Goal: Information Seeking & Learning: Learn about a topic

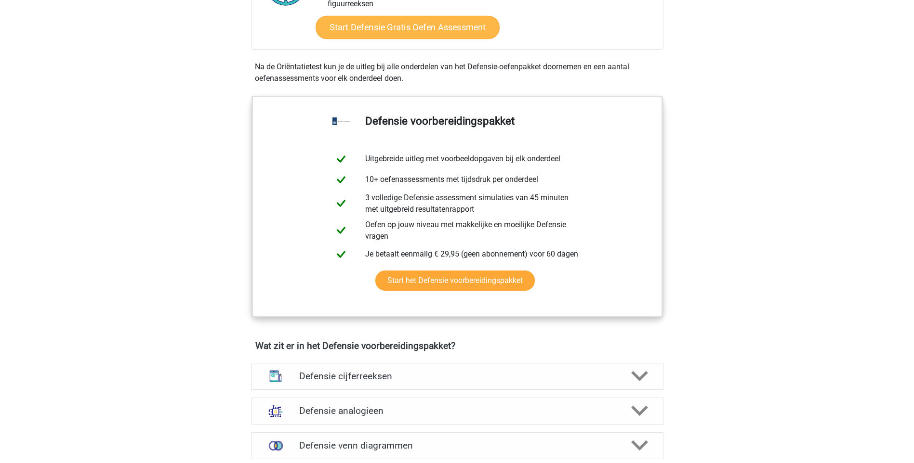
scroll to position [530, 0]
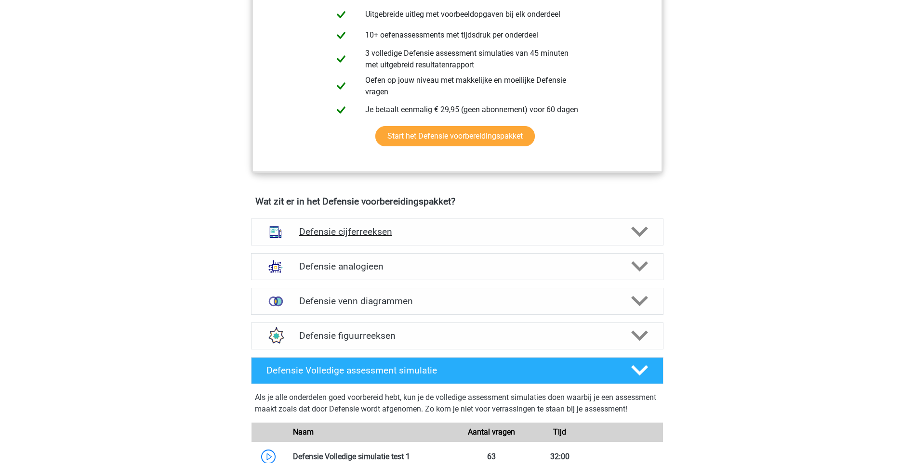
click at [454, 226] on h4 "Defensie cijferreeksen" at bounding box center [456, 231] width 315 height 11
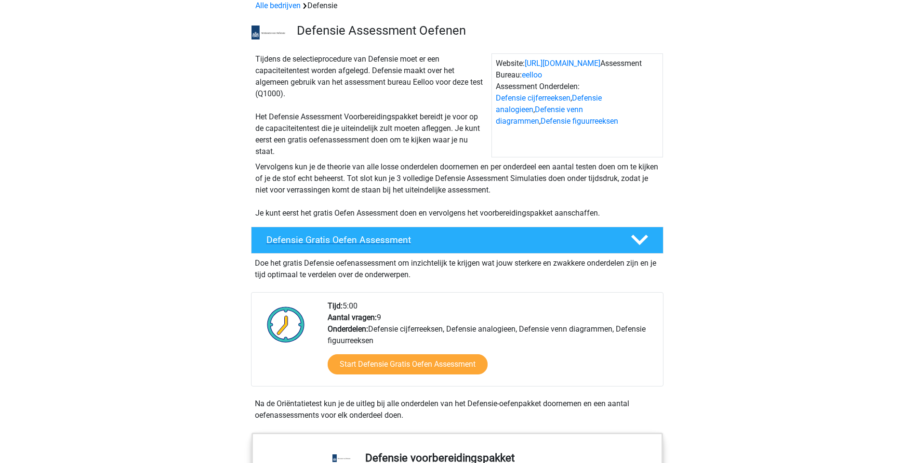
scroll to position [0, 0]
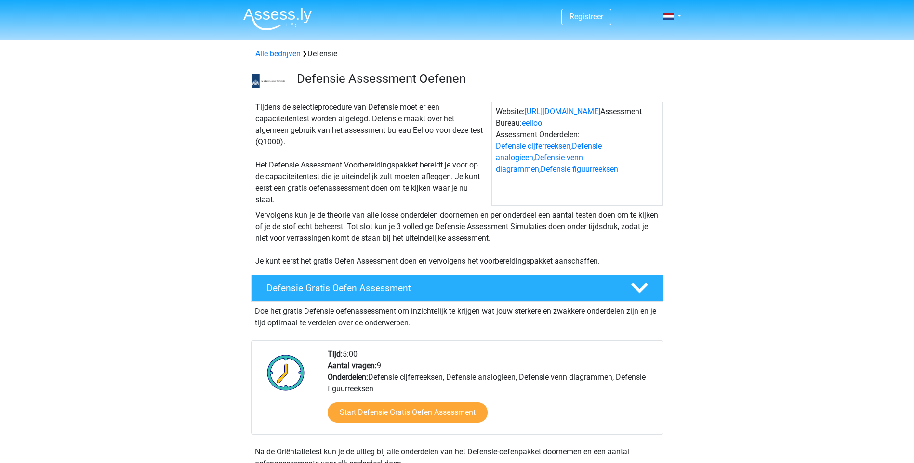
click at [422, 285] on h4 "Defensie Gratis Oefen Assessment" at bounding box center [440, 288] width 349 height 11
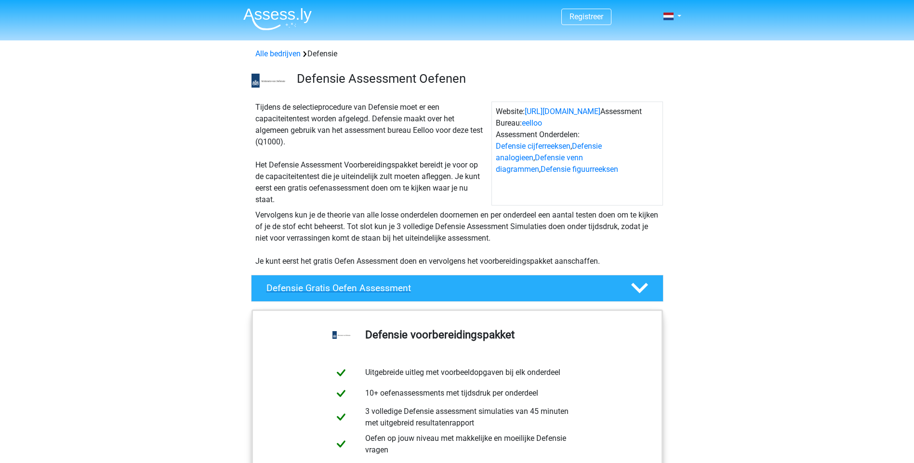
scroll to position [193, 0]
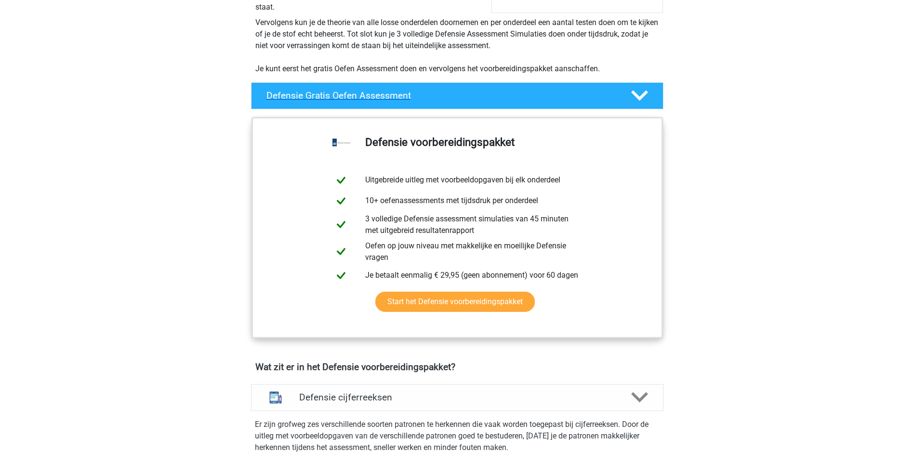
click at [529, 93] on h4 "Defensie Gratis Oefen Assessment" at bounding box center [440, 95] width 349 height 11
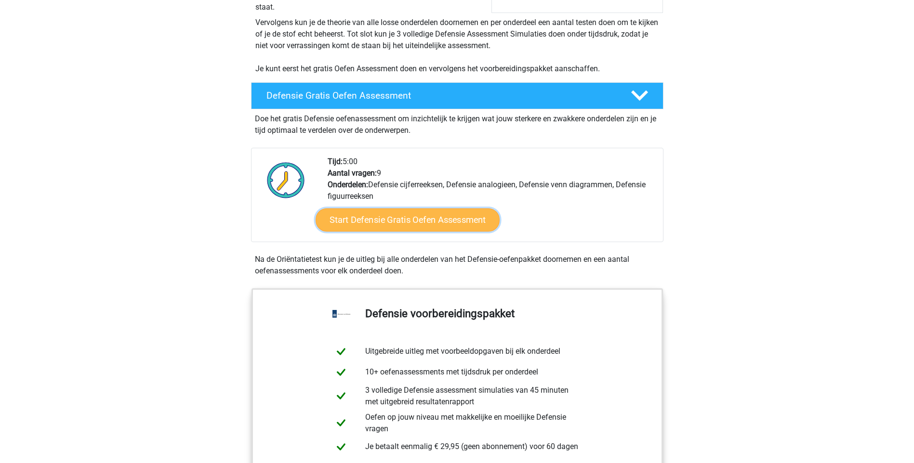
click at [463, 224] on link "Start Defensie Gratis Oefen Assessment" at bounding box center [407, 220] width 184 height 23
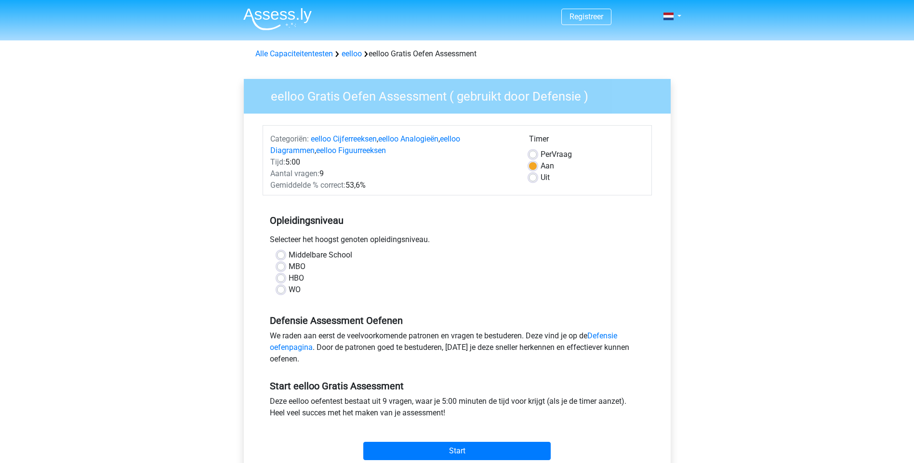
click at [327, 257] on label "Middelbare School" at bounding box center [320, 255] width 64 height 12
click at [285, 257] on input "Middelbare School" at bounding box center [281, 254] width 8 height 10
radio input "true"
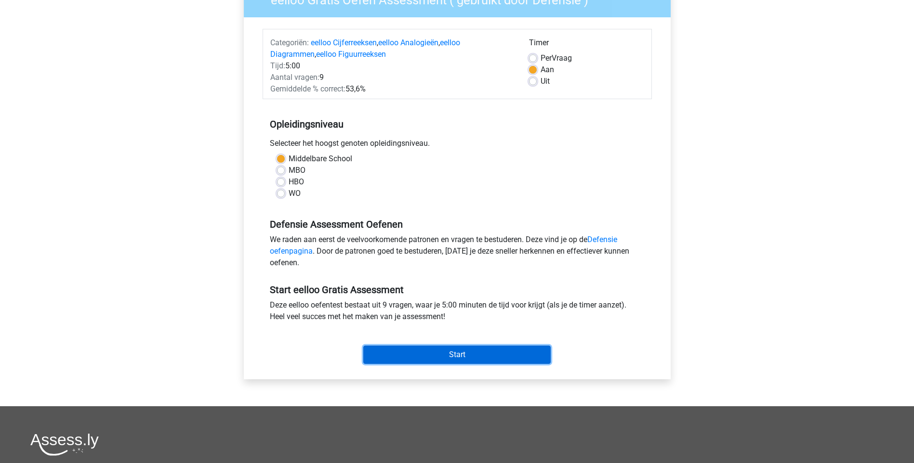
click at [488, 353] on input "Start" at bounding box center [456, 355] width 187 height 18
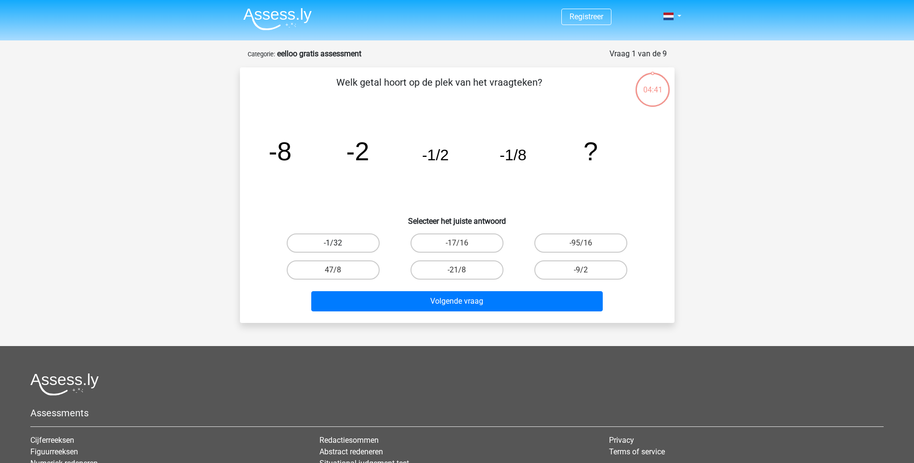
click at [362, 241] on label "-1/32" at bounding box center [333, 243] width 93 height 19
click at [339, 243] on input "-1/32" at bounding box center [336, 246] width 6 height 6
radio input "true"
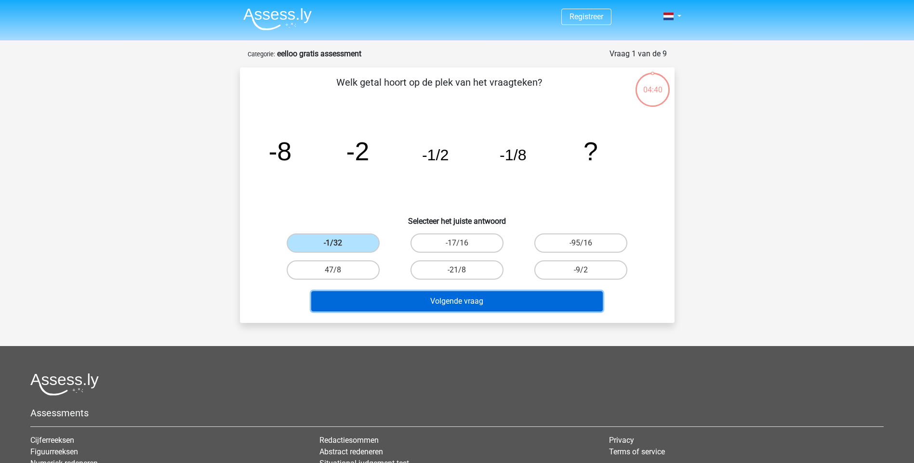
click at [428, 297] on button "Volgende vraag" at bounding box center [456, 301] width 291 height 20
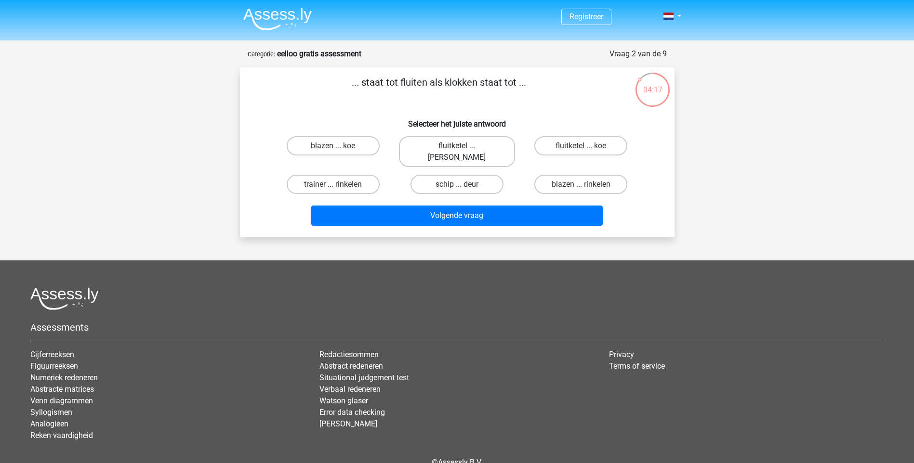
click at [489, 147] on label "fluitketel ... luiden" at bounding box center [457, 151] width 116 height 31
click at [463, 147] on input "fluitketel ... luiden" at bounding box center [460, 149] width 6 height 6
radio input "true"
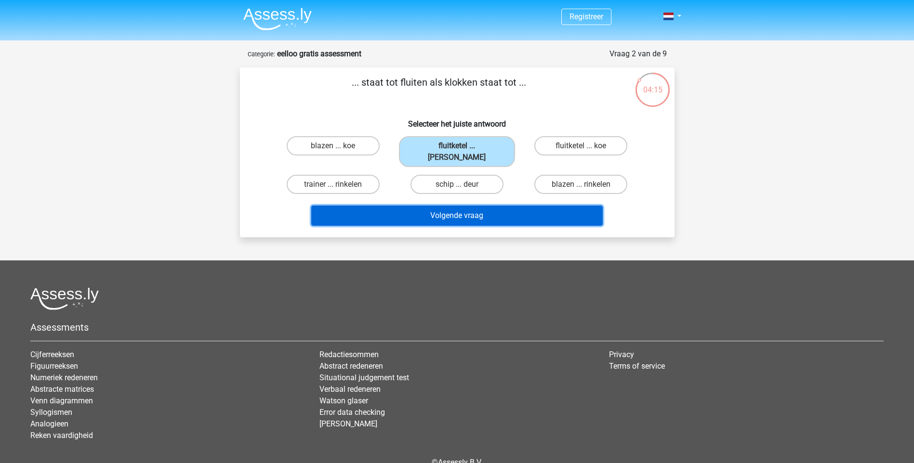
click at [493, 208] on button "Volgende vraag" at bounding box center [456, 216] width 291 height 20
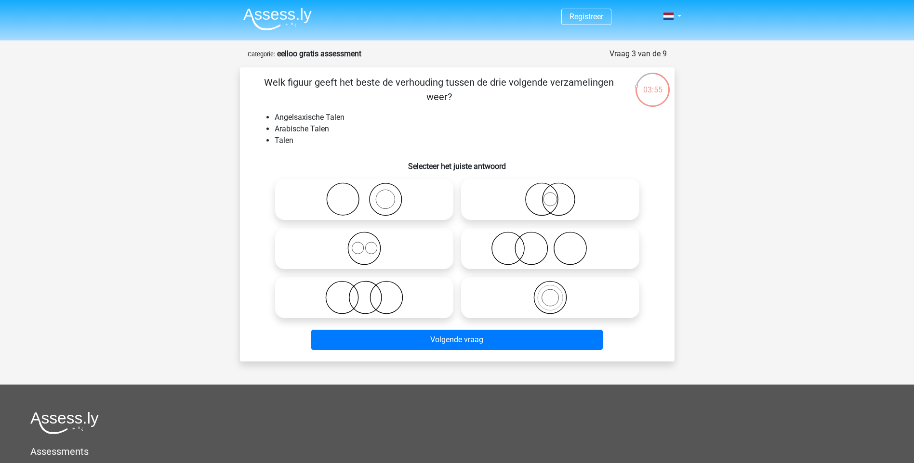
click at [401, 249] on icon at bounding box center [364, 249] width 170 height 34
click at [370, 244] on input "radio" at bounding box center [367, 240] width 6 height 6
radio input "true"
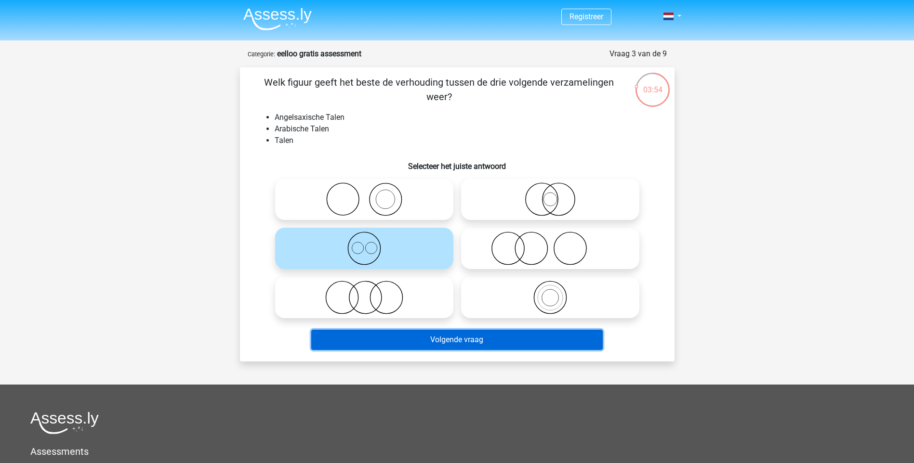
click at [450, 349] on button "Volgende vraag" at bounding box center [456, 340] width 291 height 20
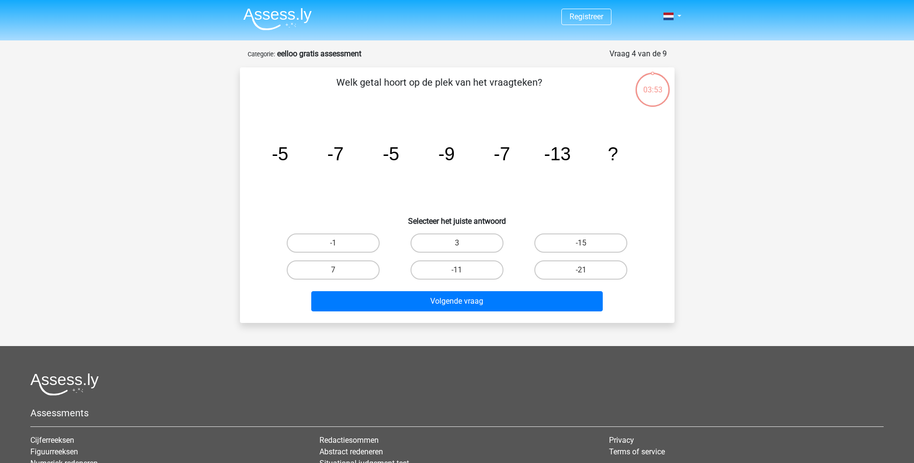
scroll to position [48, 0]
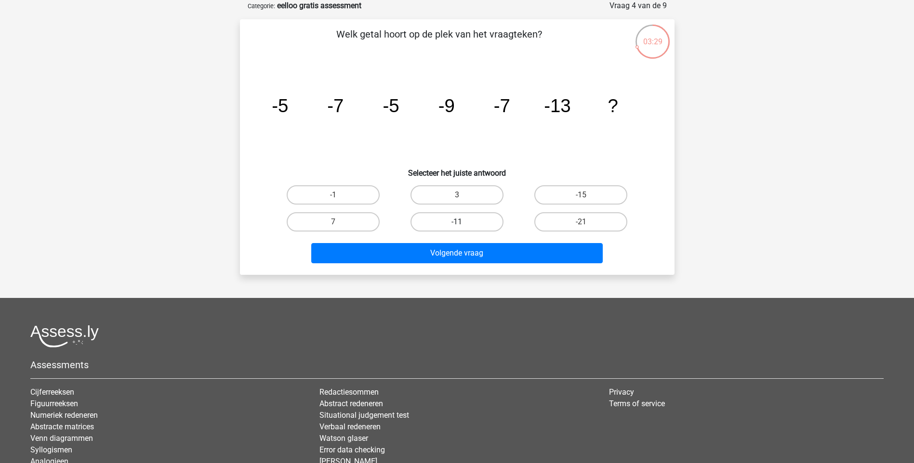
click at [438, 219] on label "-11" at bounding box center [456, 221] width 93 height 19
click at [457, 222] on input "-11" at bounding box center [460, 225] width 6 height 6
radio input "true"
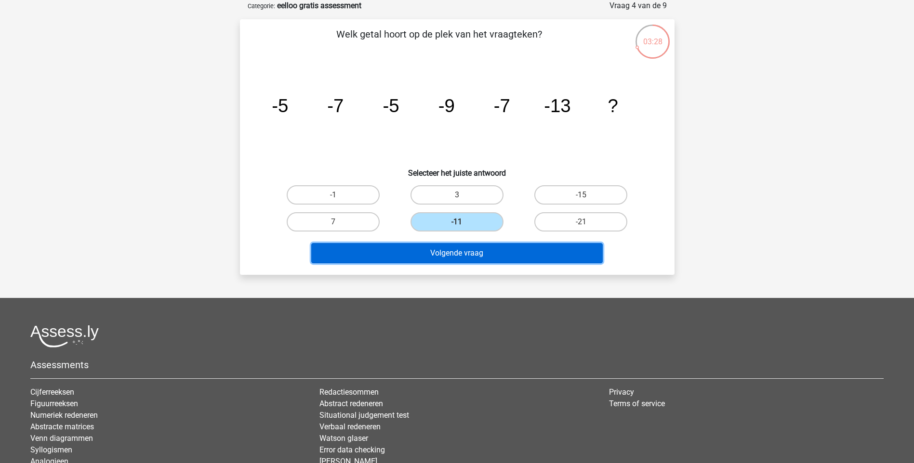
click at [448, 254] on button "Volgende vraag" at bounding box center [456, 253] width 291 height 20
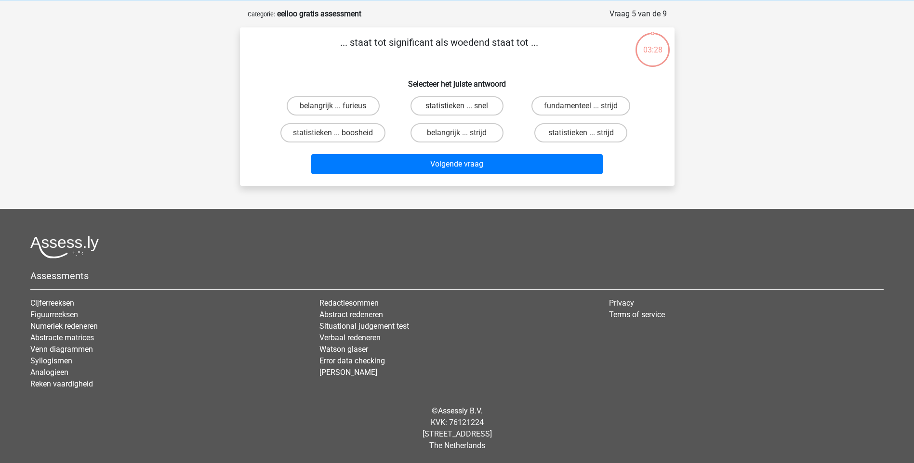
scroll to position [40, 0]
click at [362, 105] on label "belangrijk ... furieus" at bounding box center [333, 105] width 93 height 19
click at [339, 106] on input "belangrijk ... furieus" at bounding box center [336, 109] width 6 height 6
radio input "true"
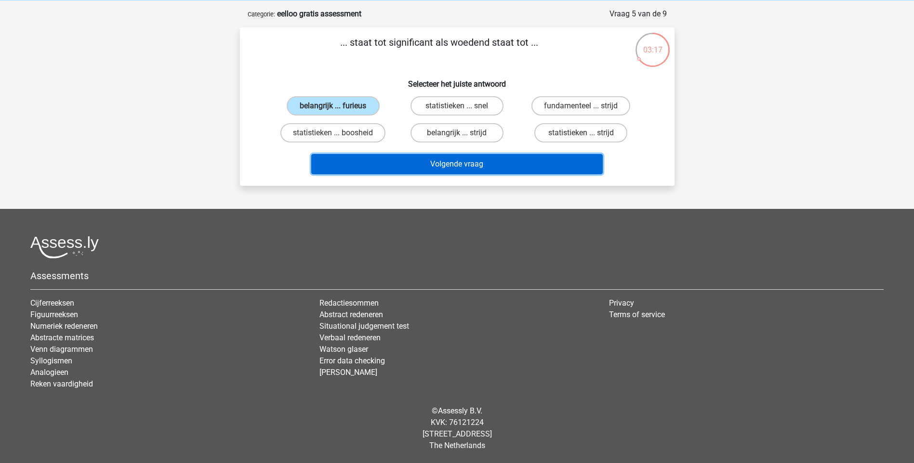
click at [448, 167] on button "Volgende vraag" at bounding box center [456, 164] width 291 height 20
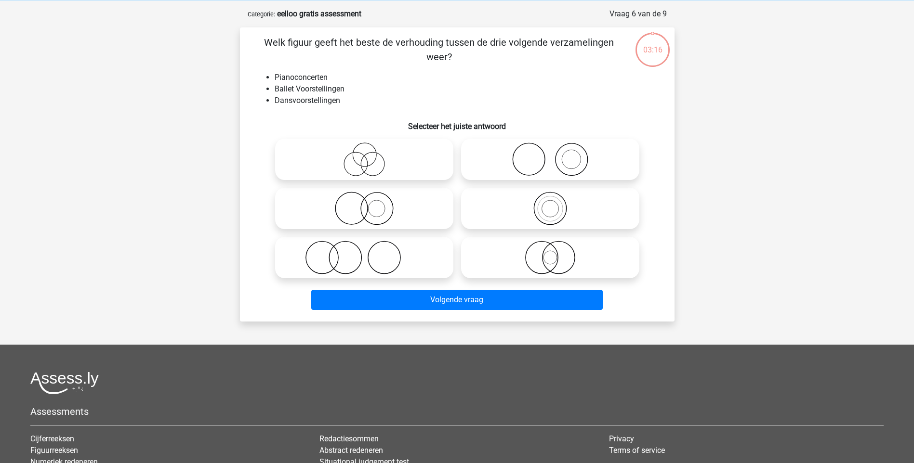
scroll to position [48, 0]
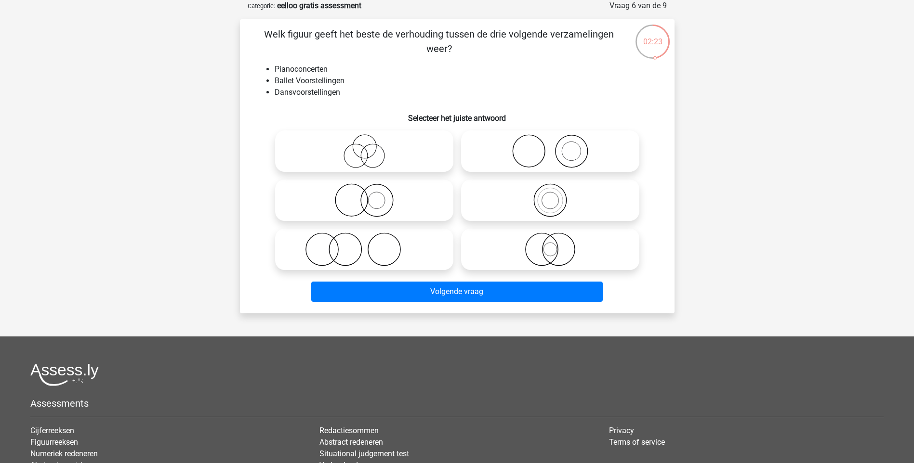
click at [555, 154] on circle at bounding box center [571, 151] width 32 height 32
click at [555, 146] on input "radio" at bounding box center [553, 143] width 6 height 6
radio input "true"
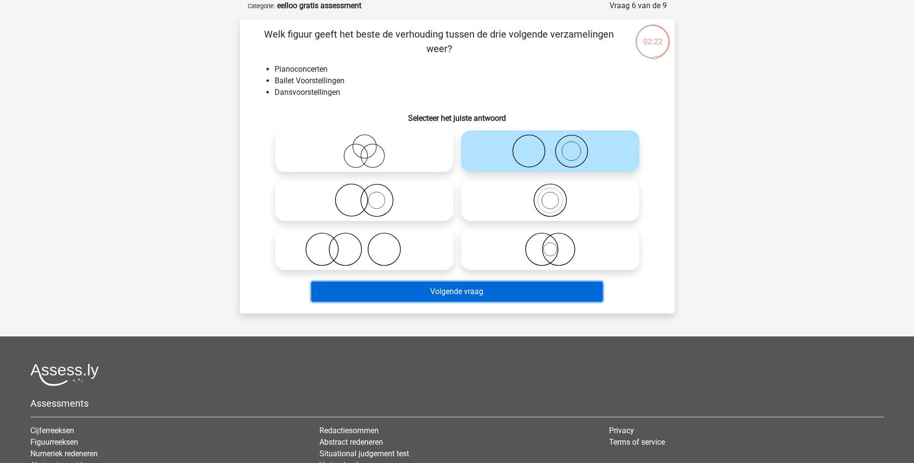
click at [533, 289] on button "Volgende vraag" at bounding box center [456, 292] width 291 height 20
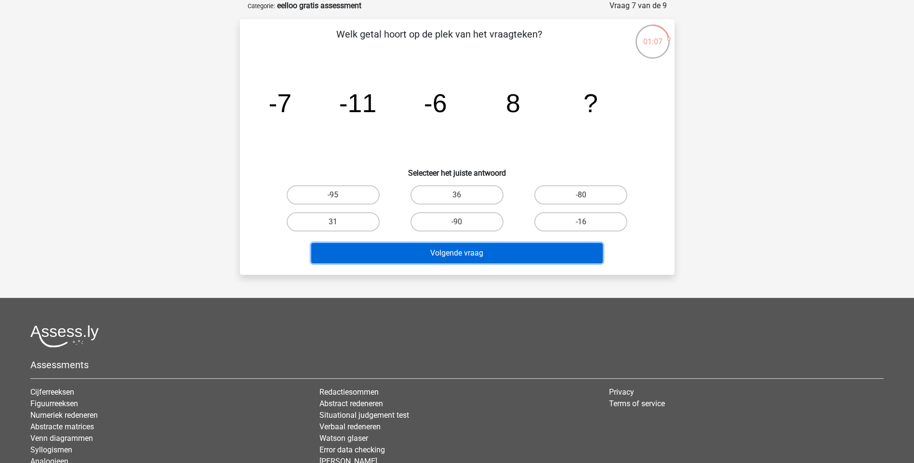
click at [511, 260] on button "Volgende vraag" at bounding box center [456, 253] width 291 height 20
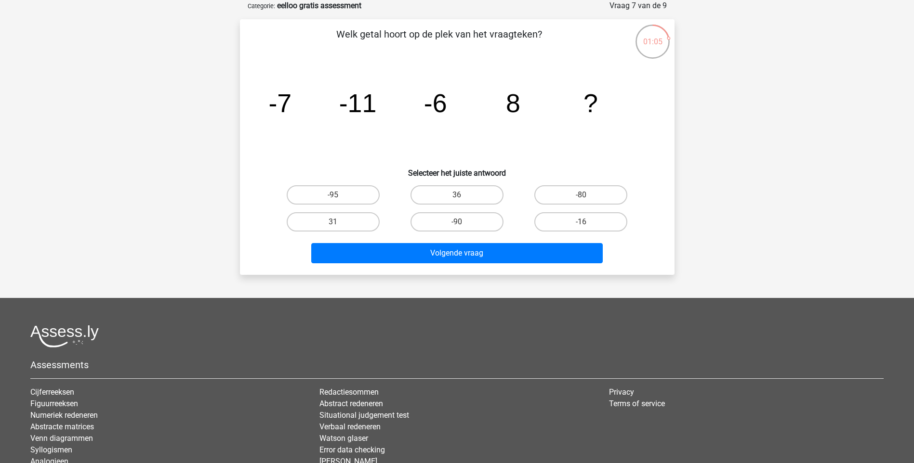
click at [419, 138] on icon "image/svg+xml -7 -11 -6 8 ?" at bounding box center [457, 112] width 388 height 97
click at [436, 194] on label "36" at bounding box center [456, 194] width 93 height 19
click at [457, 195] on input "36" at bounding box center [460, 198] width 6 height 6
radio input "true"
click at [382, 240] on div "Volgende vraag" at bounding box center [457, 252] width 404 height 32
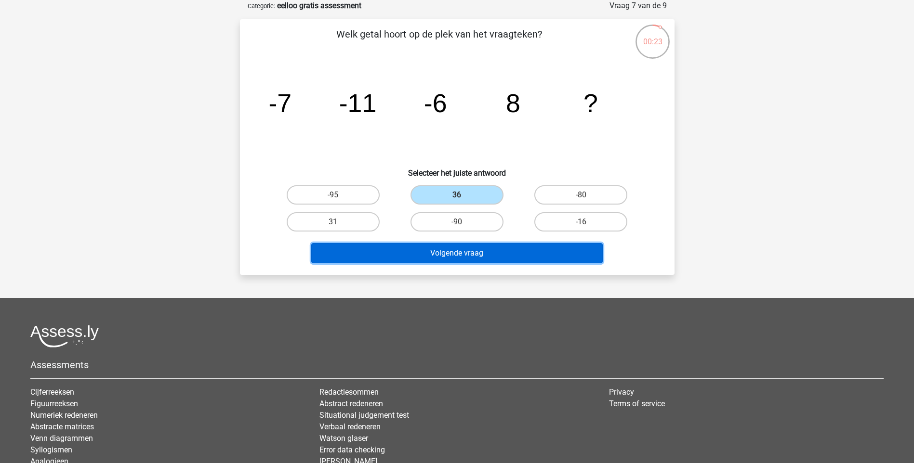
click at [387, 249] on button "Volgende vraag" at bounding box center [456, 253] width 291 height 20
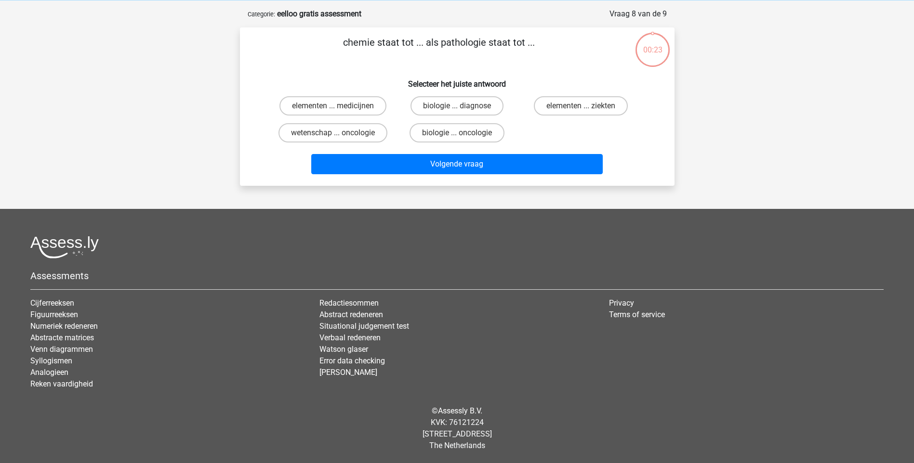
scroll to position [40, 0]
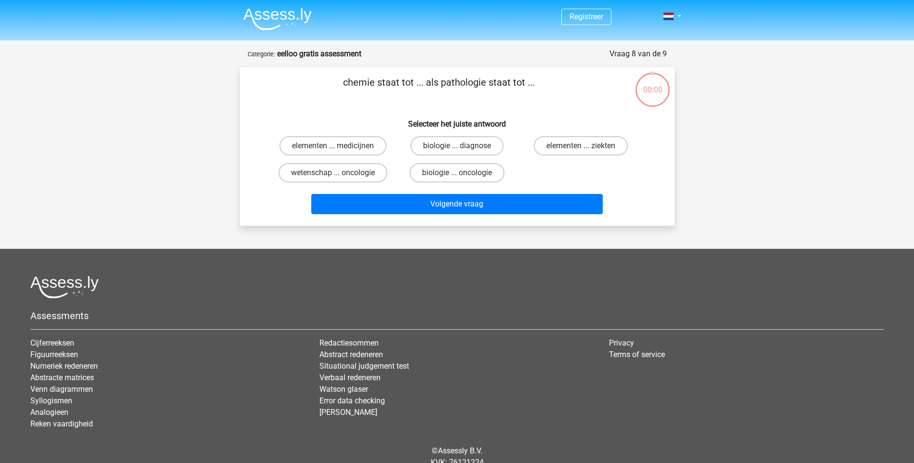
scroll to position [40, 0]
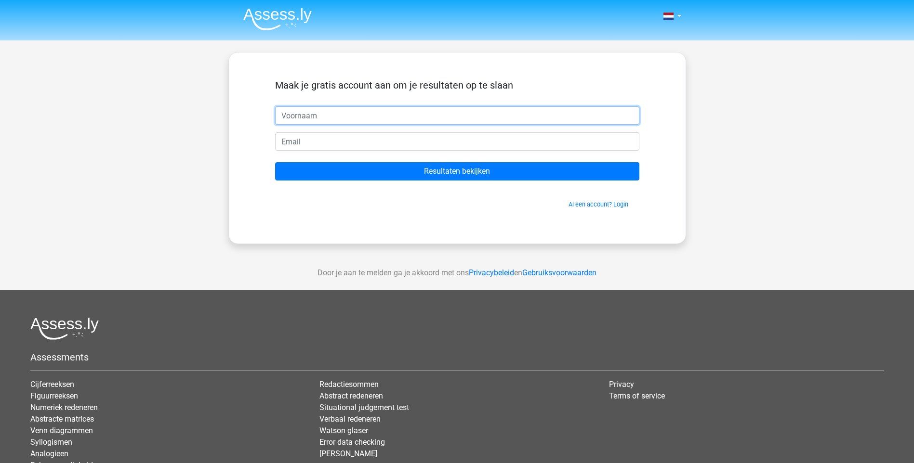
click at [365, 121] on input "text" at bounding box center [457, 115] width 364 height 18
